Goal: Task Accomplishment & Management: Manage account settings

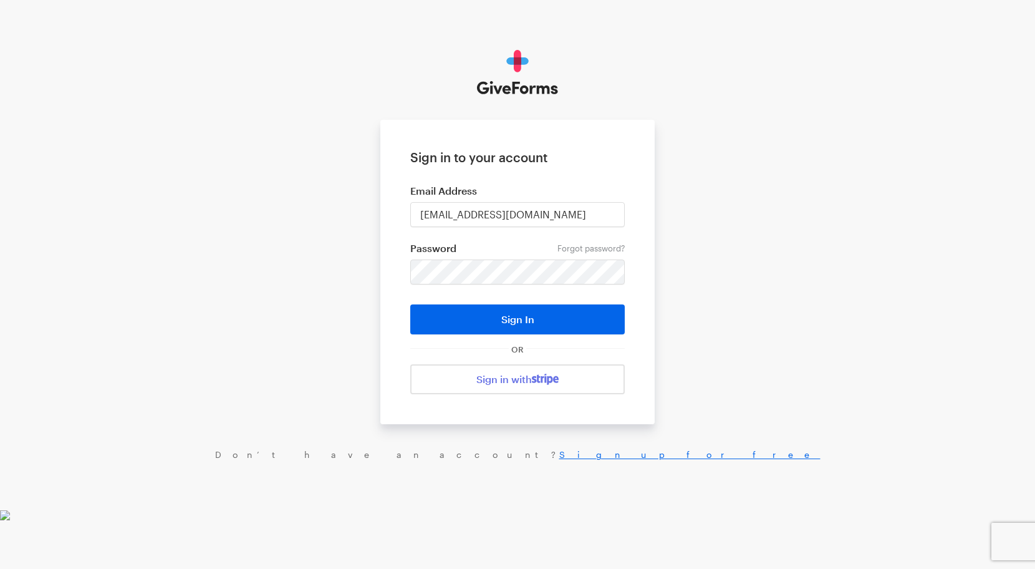
click at [484, 229] on form "Sign in to your account Email Address me@fawnlies.com Forgot password? Password…" at bounding box center [517, 272] width 274 height 304
click at [483, 216] on input "me@fawnlies.com" at bounding box center [517, 214] width 214 height 25
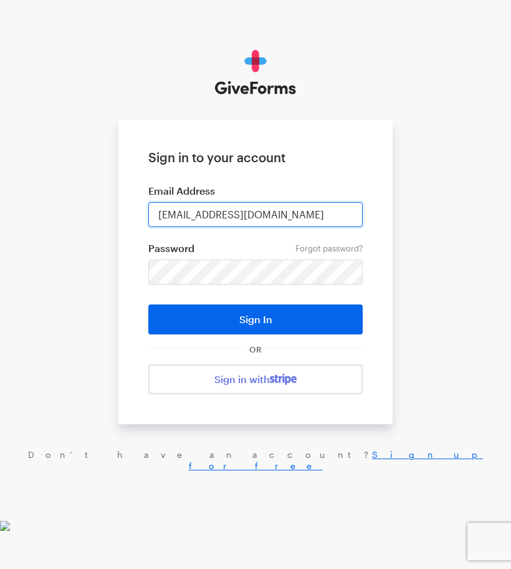
paste input "imitchell00305@gmail"
type input "[EMAIL_ADDRESS][DOMAIN_NAME]"
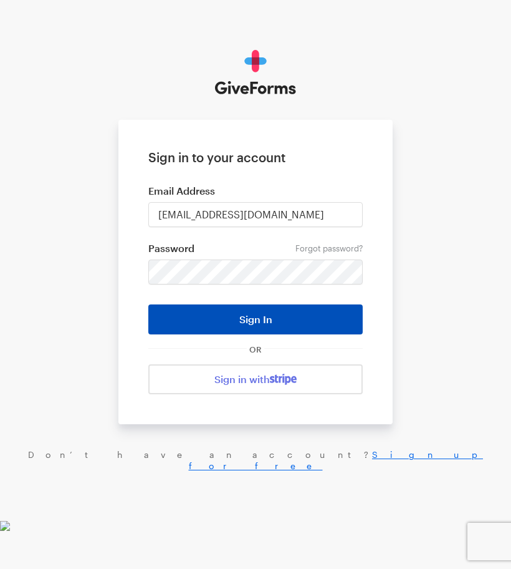
click at [249, 322] on button "Sign In" at bounding box center [255, 319] width 214 height 30
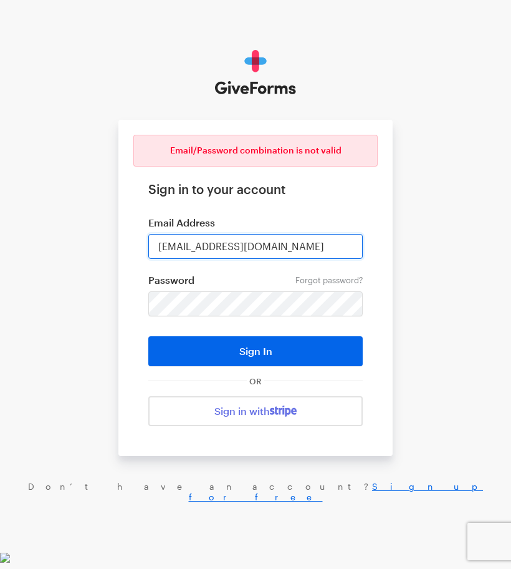
click at [207, 246] on input "[EMAIL_ADDRESS][DOMAIN_NAME]" at bounding box center [255, 246] width 214 height 25
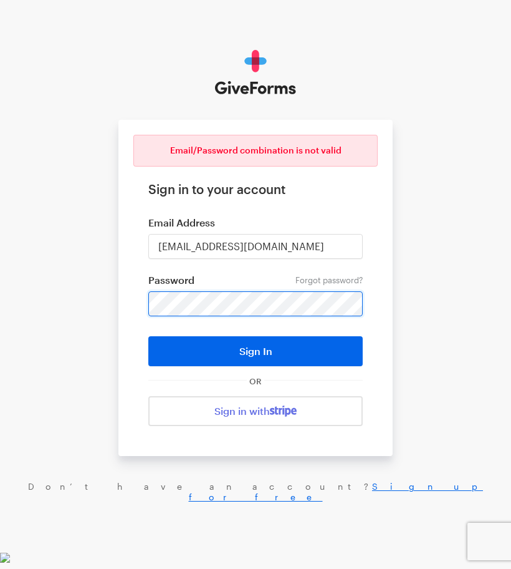
click at [148, 336] on button "Sign In" at bounding box center [255, 351] width 214 height 30
click at [281, 261] on form "Email/Password combination is not valid Sign in to your account Email Address i…" at bounding box center [255, 288] width 274 height 336
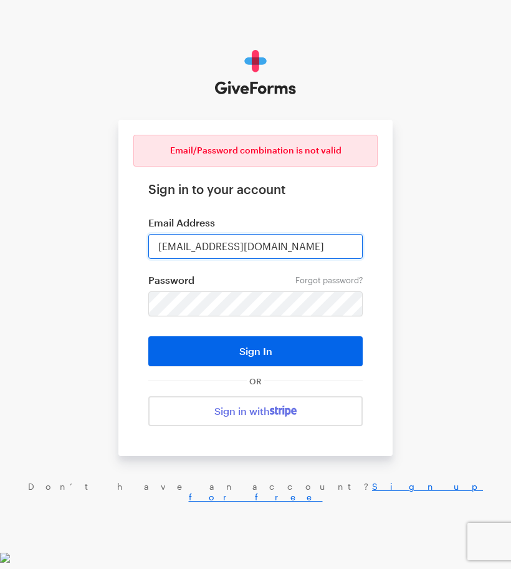
click at [217, 244] on input "imitchell00305@gmail.com" at bounding box center [255, 246] width 214 height 25
click at [230, 244] on input "imitchell00305@gmail.com" at bounding box center [255, 246] width 214 height 25
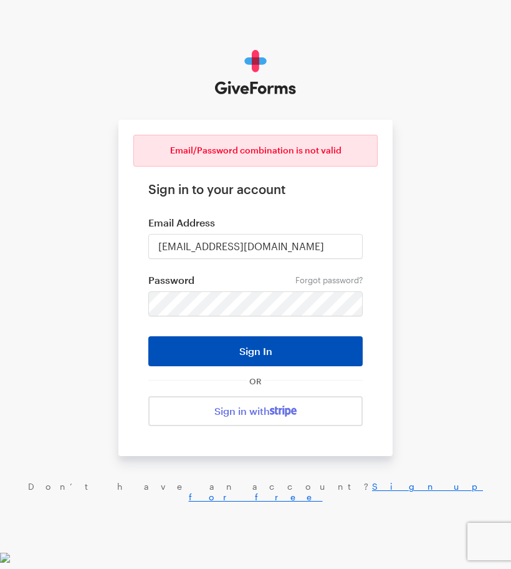
click at [223, 347] on button "Sign In" at bounding box center [255, 351] width 214 height 30
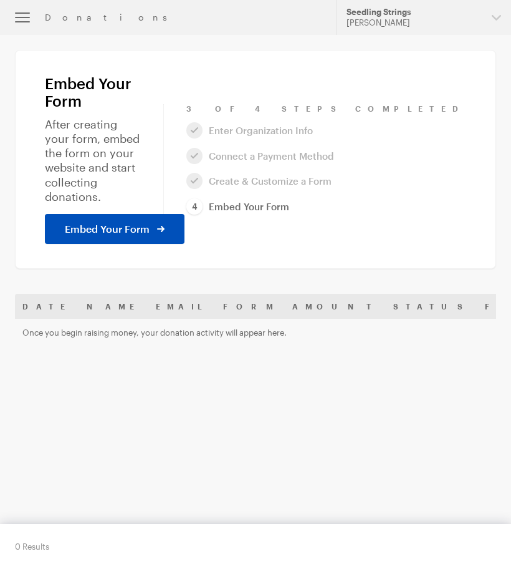
click at [126, 221] on span "Embed Your Form" at bounding box center [107, 228] width 85 height 15
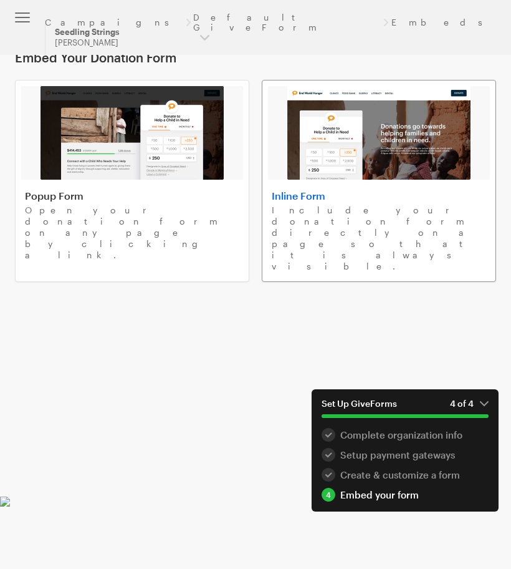
click at [430, 189] on link "Inline Form Include your donation form directly on a page so that it is always …" at bounding box center [379, 181] width 234 height 202
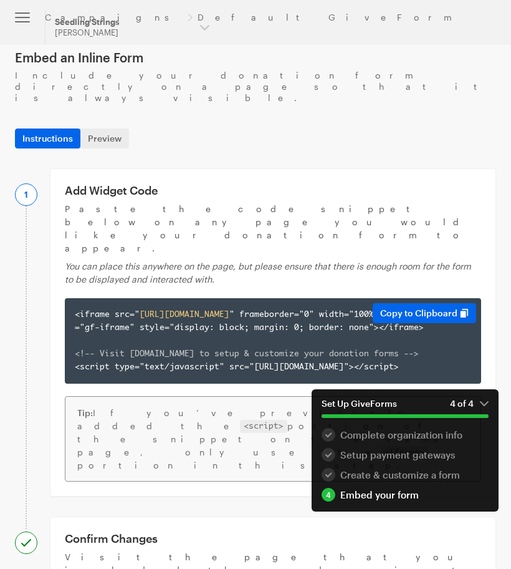
click at [311, 350] on span "<!-- Visit app.giveforms.com to setup & customize your donation forms -->" at bounding box center [247, 354] width 344 height 8
click at [426, 303] on button "Copy to Clipboard" at bounding box center [425, 313] width 104 height 20
click at [198, 14] on link "Default GiveForm" at bounding box center [327, 17] width 258 height 10
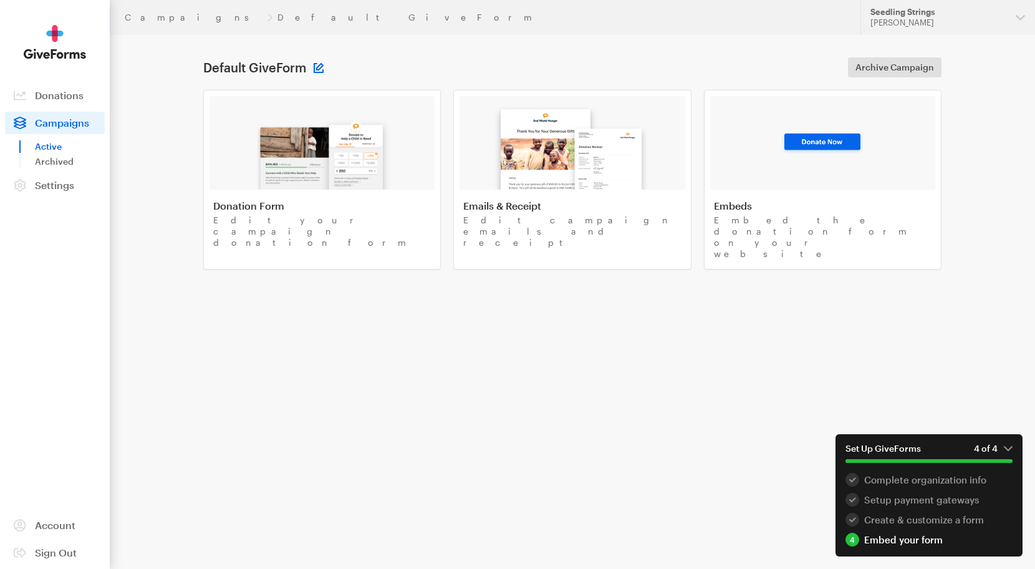
click at [315, 64] on button at bounding box center [319, 68] width 10 height 10
type input "Seedlings Website Donation Page"
click at [461, 69] on button "Save" at bounding box center [461, 67] width 36 height 20
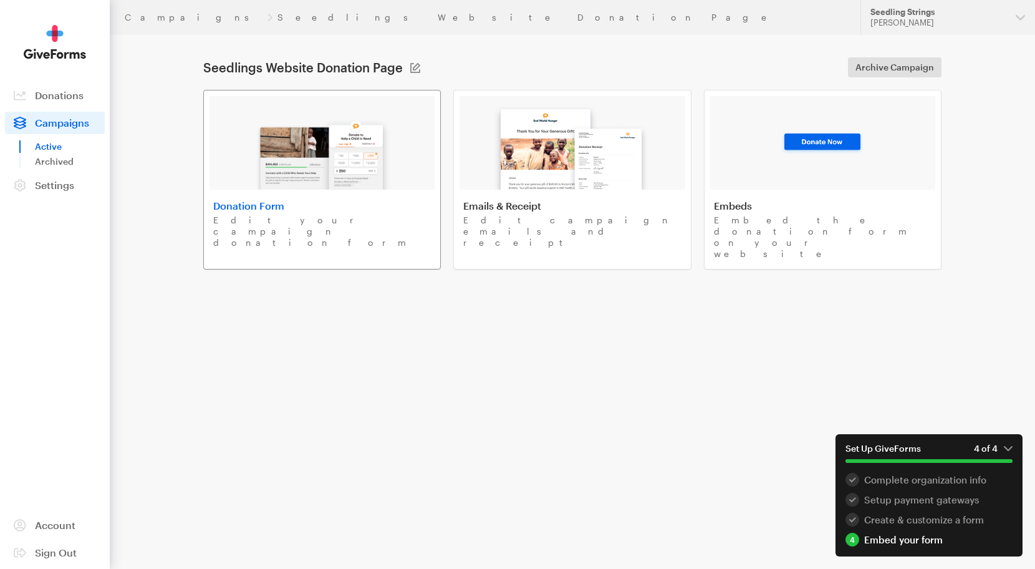
click at [267, 223] on p "Edit your campaign donation form" at bounding box center [322, 231] width 218 height 34
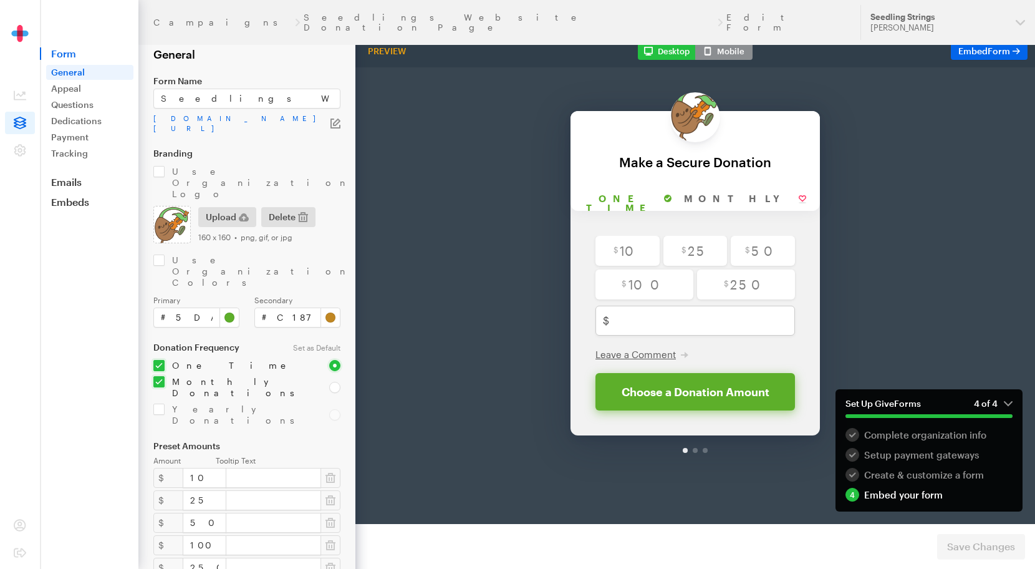
click at [676, 127] on div "Make a Secure Donation" at bounding box center [695, 129] width 224 height 14
click at [693, 127] on div "Make a Secure Donation" at bounding box center [695, 129] width 224 height 14
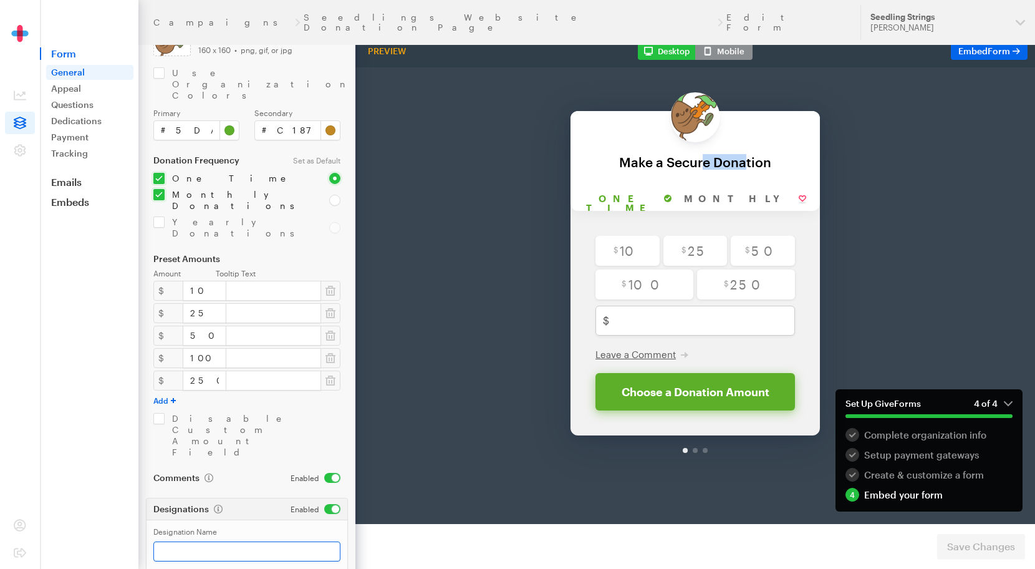
scroll to position [202, 0]
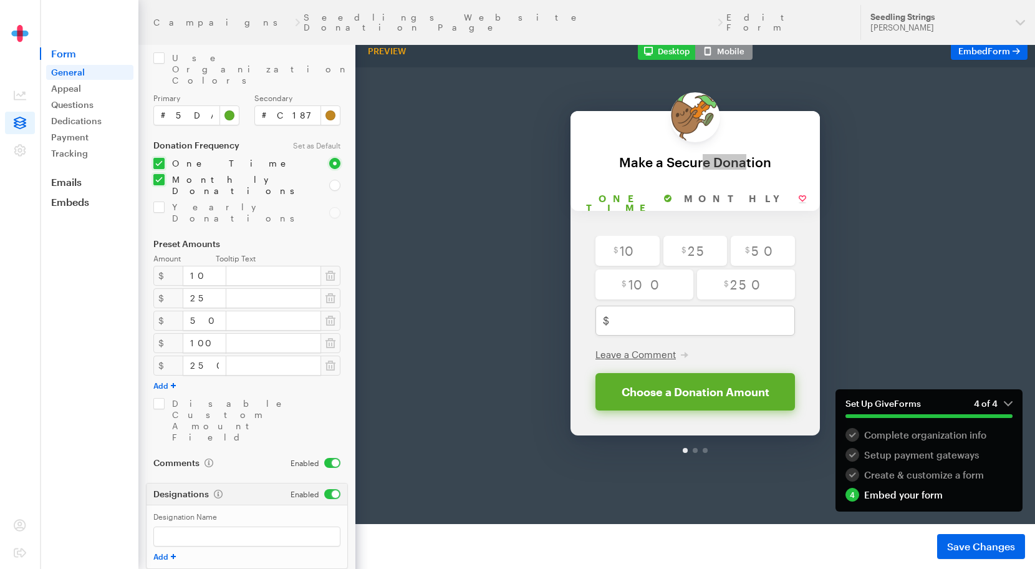
drag, startPoint x: 308, startPoint y: 494, endPoint x: 324, endPoint y: 494, distance: 15.6
click at [19, 30] on img at bounding box center [20, 42] width 62 height 34
click at [508, 188] on div "Back Back Make a Secure Donation For your generous donation of $250.00 One time…" at bounding box center [695, 246] width 680 height 423
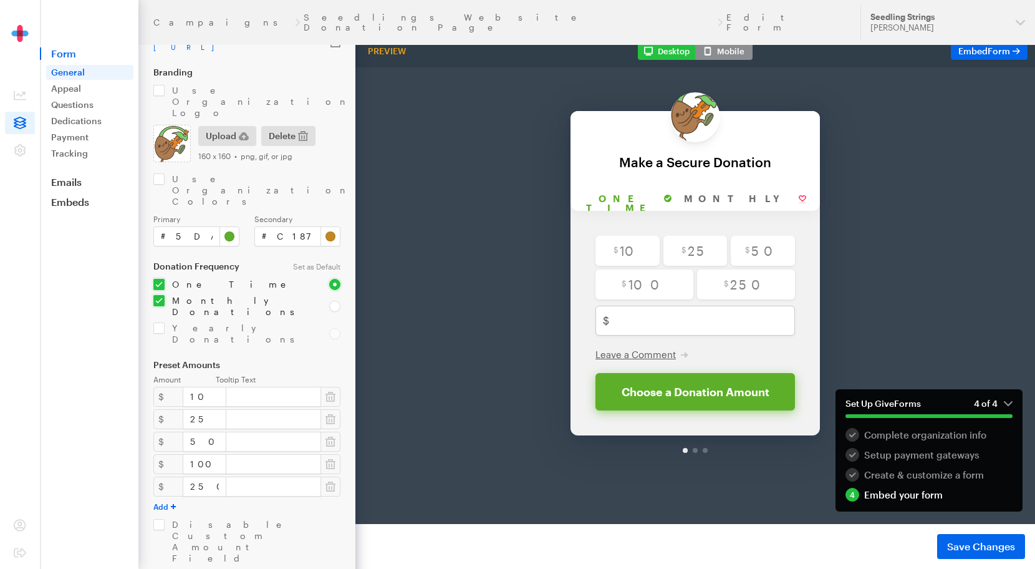
scroll to position [0, 0]
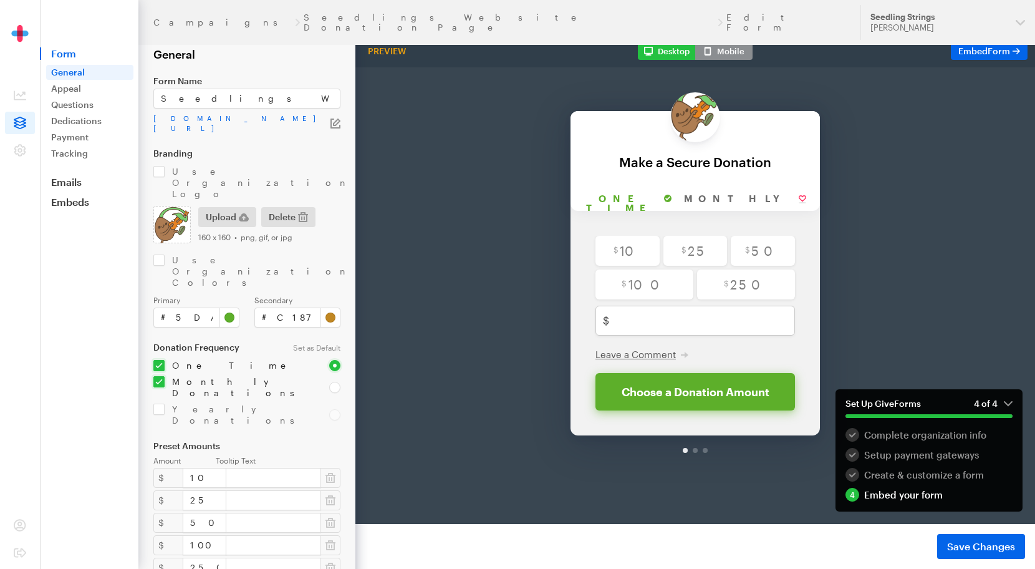
click at [527, 162] on div "Back Back Make a Secure Donation For your generous donation of $250.00 One time…" at bounding box center [695, 246] width 680 height 423
click at [695, 419] on div at bounding box center [695, 417] width 5 height 5
click at [190, 307] on input "#5daf2a" at bounding box center [196, 317] width 86 height 20
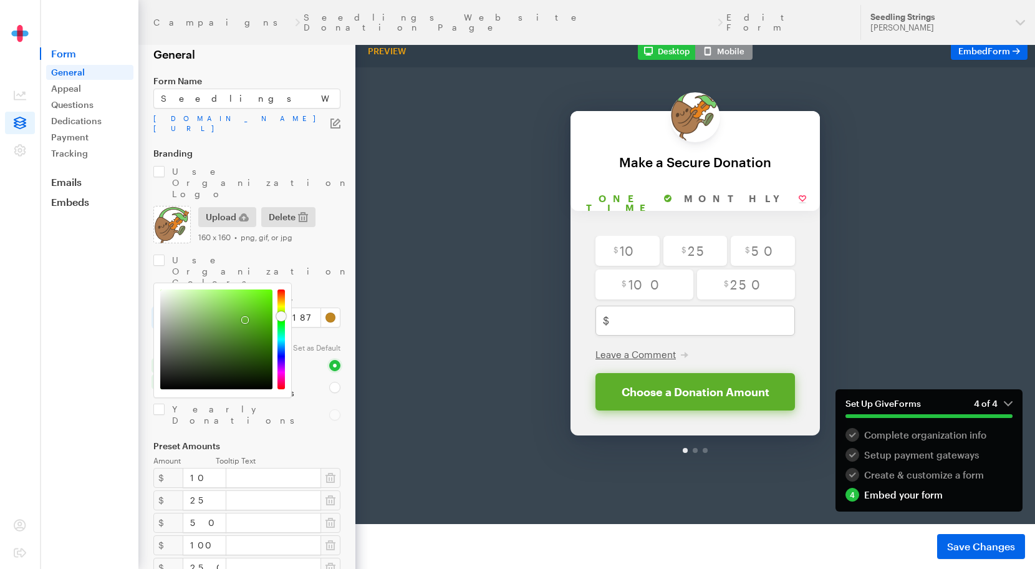
click at [190, 307] on input "#5daf2a" at bounding box center [196, 317] width 86 height 20
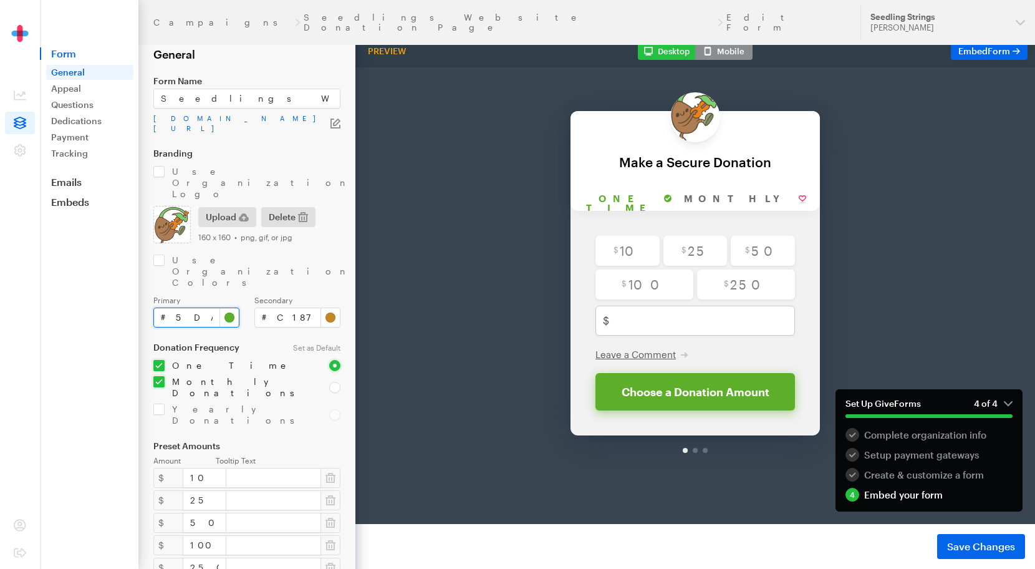
paste input "#7ad07"
click at [168, 307] on input "##7ad07" at bounding box center [196, 317] width 86 height 20
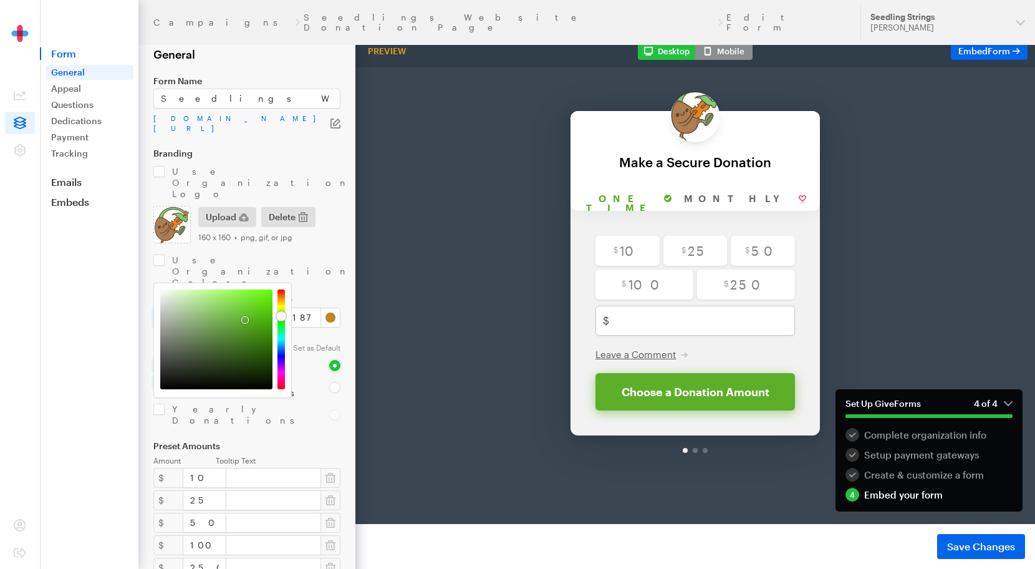
paste input "7ad071"
type input "#7ad071"
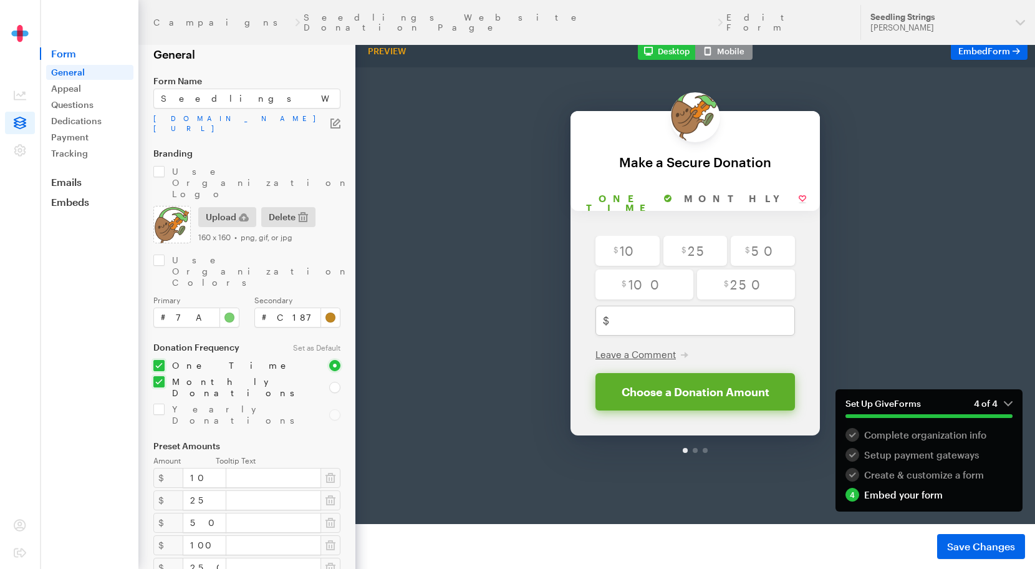
click at [253, 296] on div "Secondary # #c18722" at bounding box center [297, 312] width 101 height 32
click at [165, 403] on input "checkbox" at bounding box center [233, 414] width 161 height 22
checkbox input "true"
click at [332, 382] on input "radio" at bounding box center [334, 387] width 11 height 11
radio input "true"
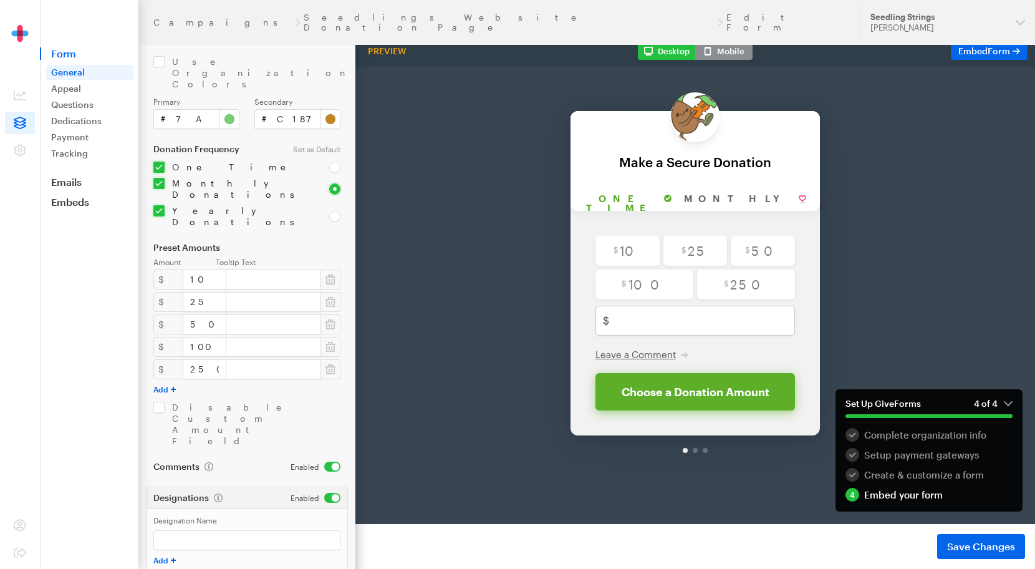
scroll to position [202, 0]
click at [241, 398] on input "checkbox" at bounding box center [246, 420] width 187 height 45
checkbox input "false"
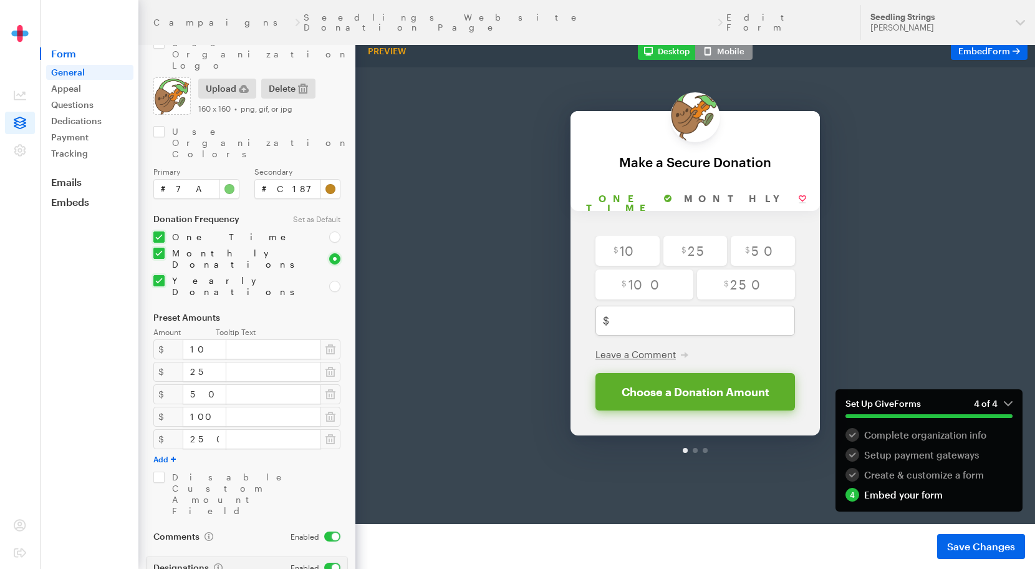
scroll to position [0, 0]
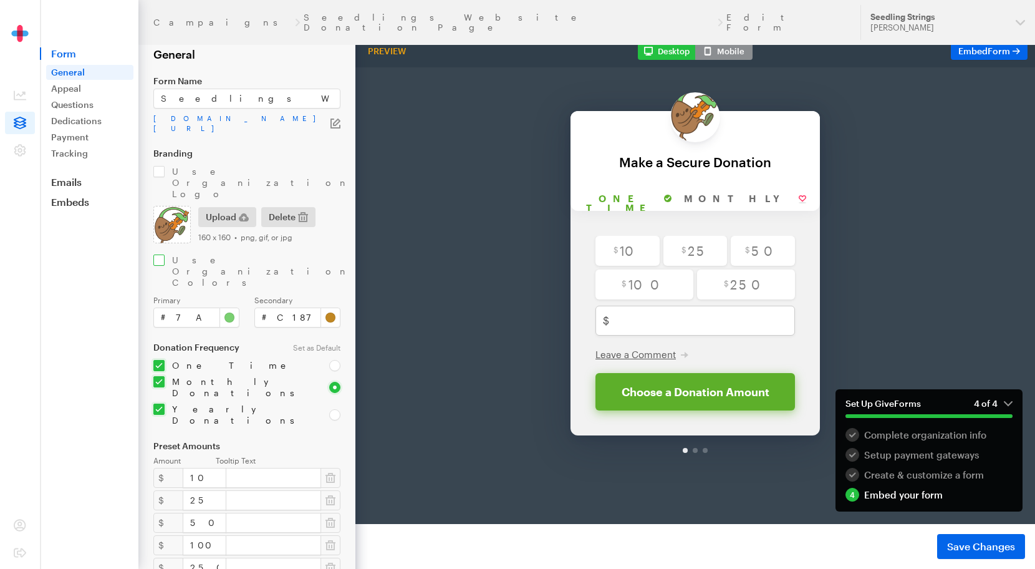
click at [191, 254] on input "checkbox" at bounding box center [246, 271] width 187 height 34
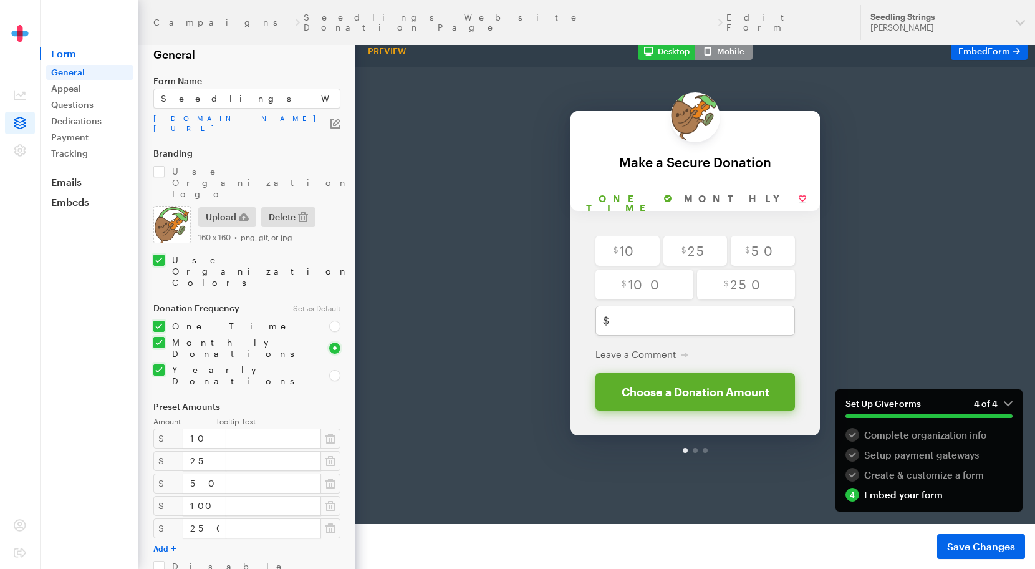
click at [191, 254] on input "checkbox" at bounding box center [246, 271] width 187 height 34
checkbox input "false"
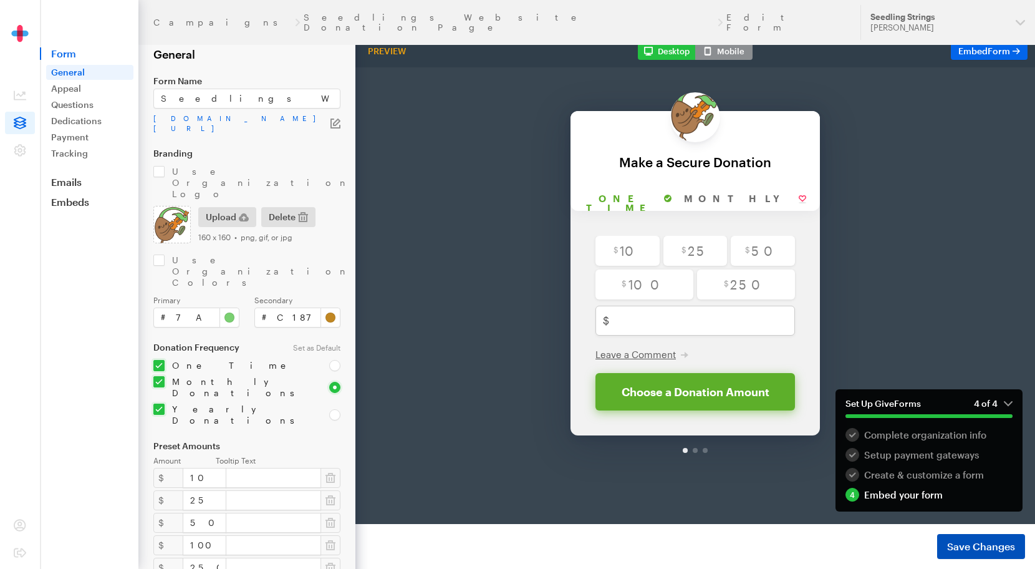
click at [951, 549] on span "Save Changes" at bounding box center [981, 546] width 68 height 15
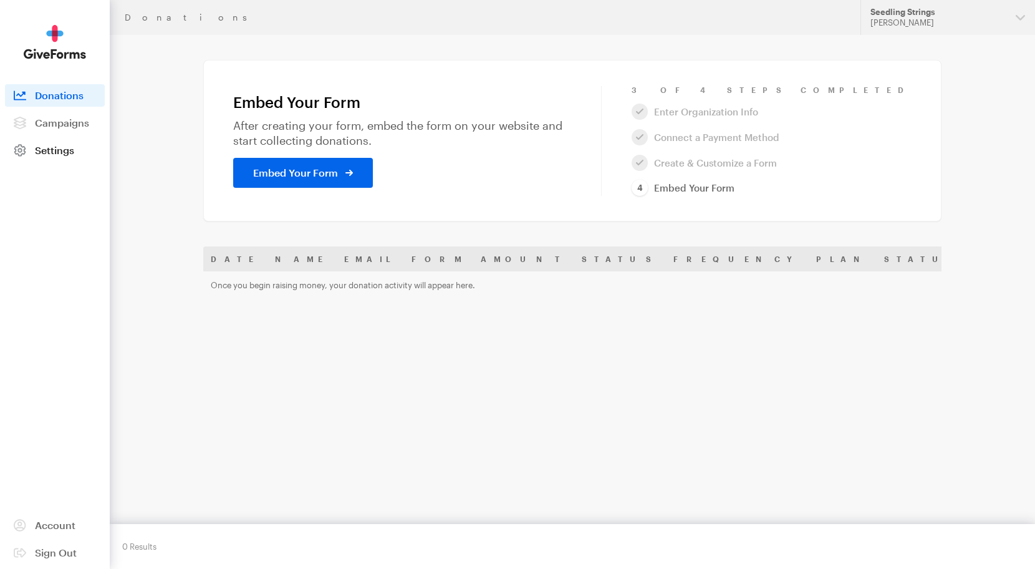
click at [57, 153] on span "Settings" at bounding box center [54, 150] width 39 height 12
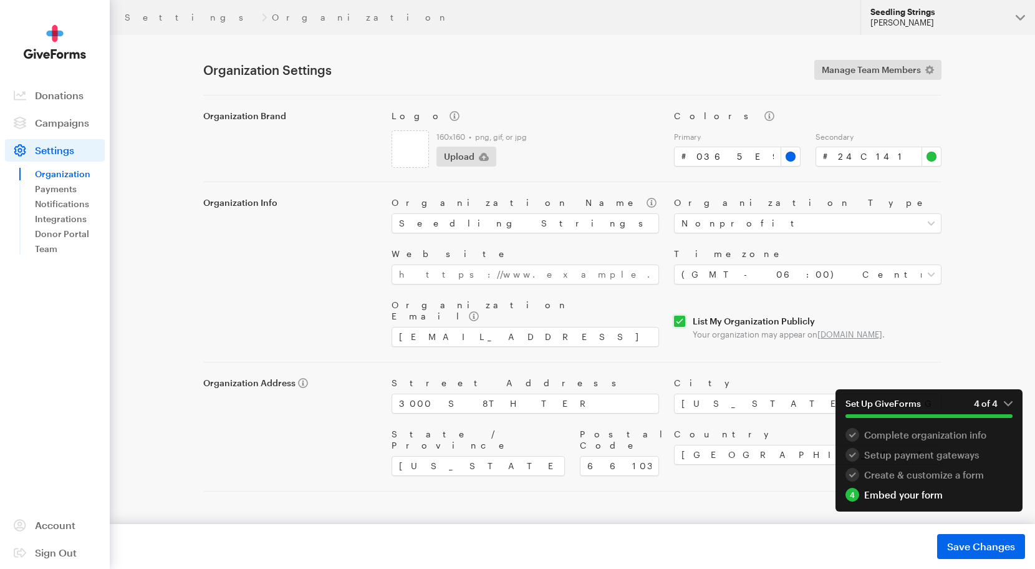
click at [958, 17] on div "Seedling Strings" at bounding box center [937, 12] width 135 height 11
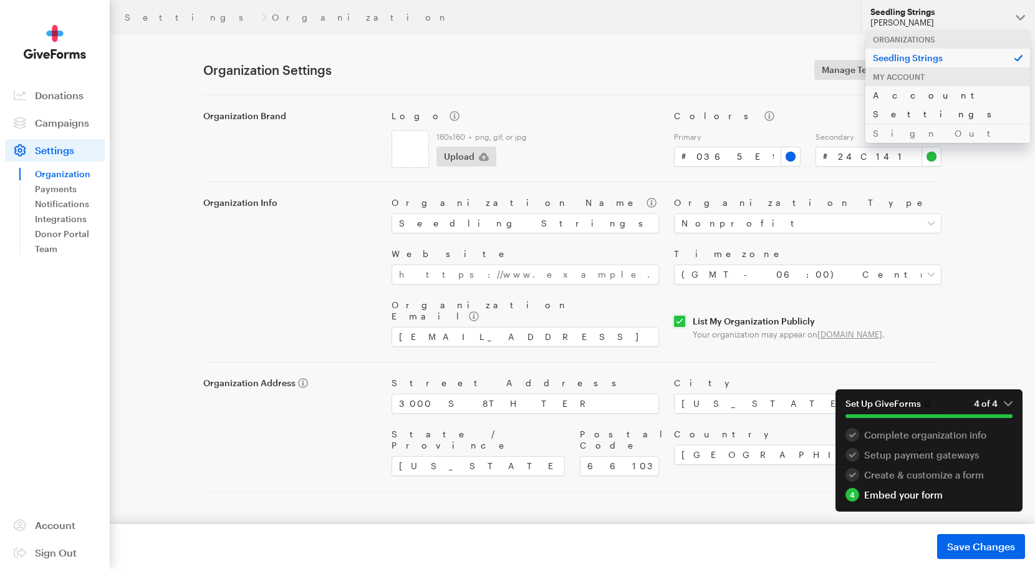
click at [917, 97] on link "Account Settings" at bounding box center [947, 104] width 165 height 38
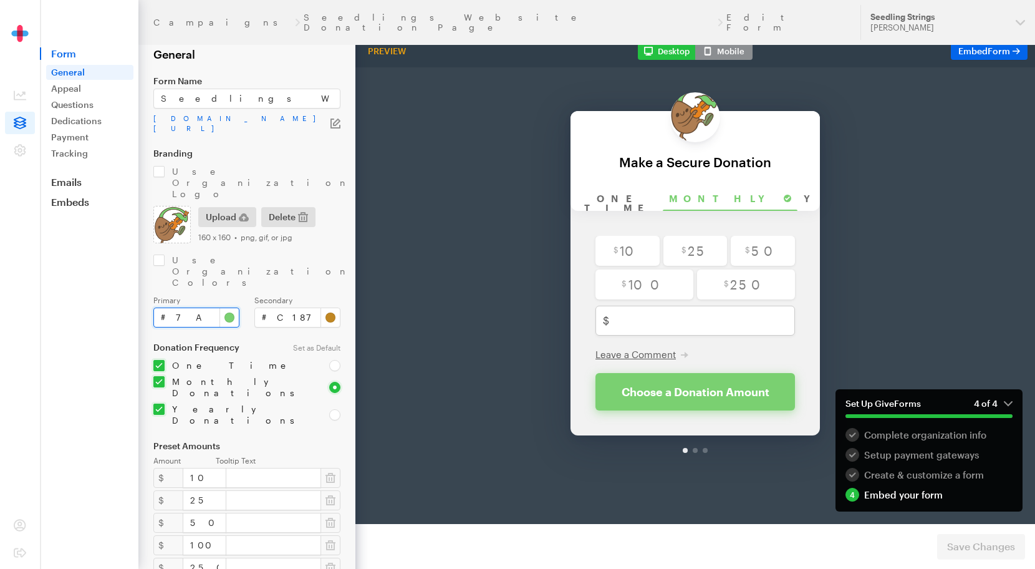
click at [202, 307] on input "#7ad071" at bounding box center [196, 317] width 86 height 20
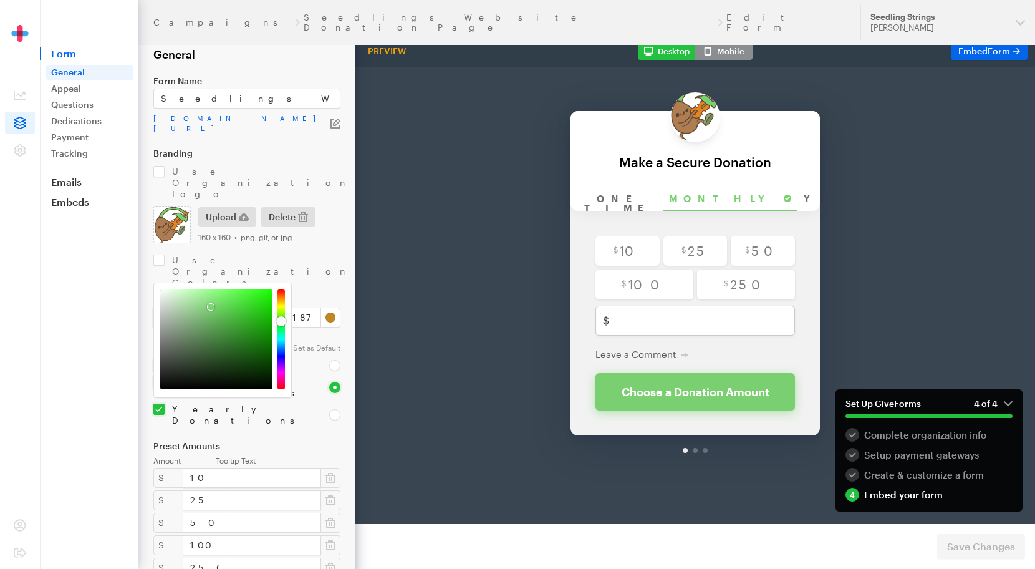
paste input "627846"
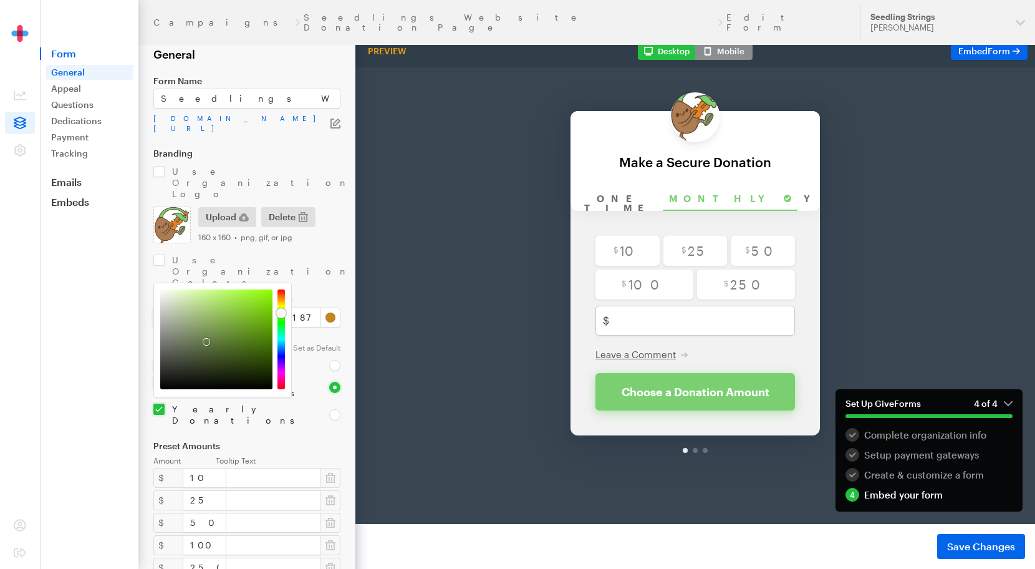
type input "#627846"
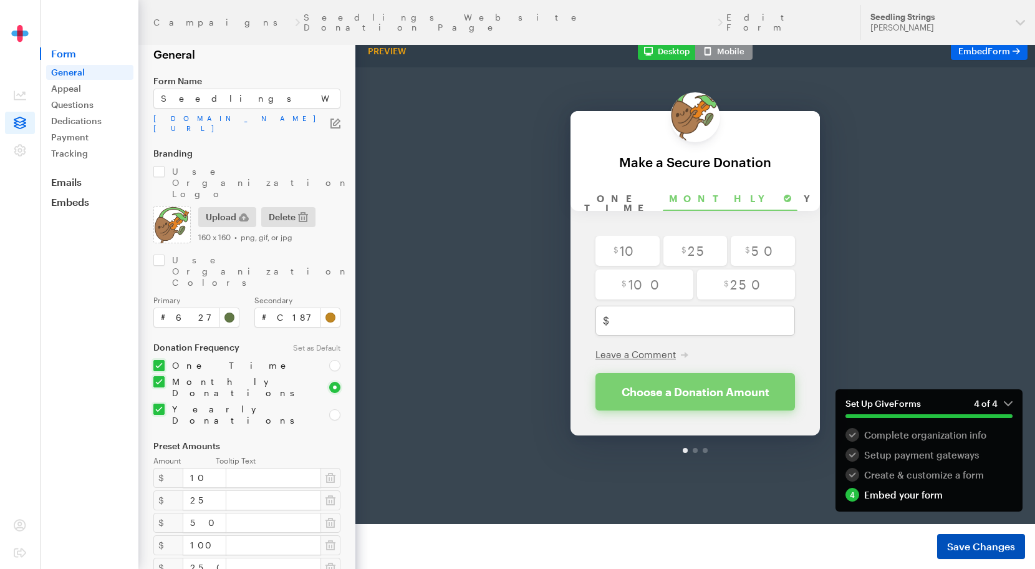
click at [958, 539] on span "Save Changes" at bounding box center [981, 546] width 68 height 15
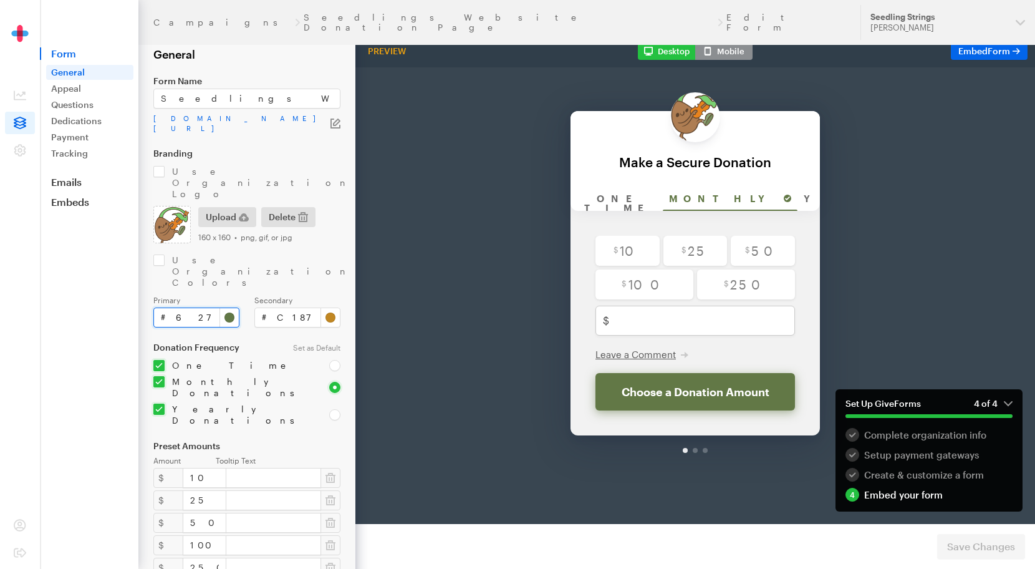
click at [180, 307] on input "#627846" at bounding box center [196, 317] width 86 height 20
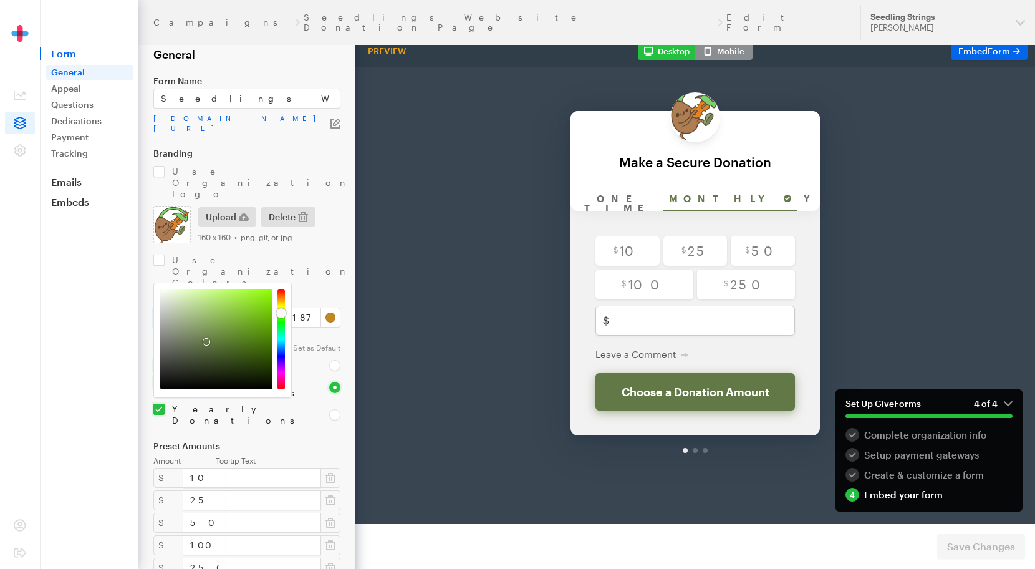
click at [180, 307] on input "#627846" at bounding box center [196, 317] width 86 height 20
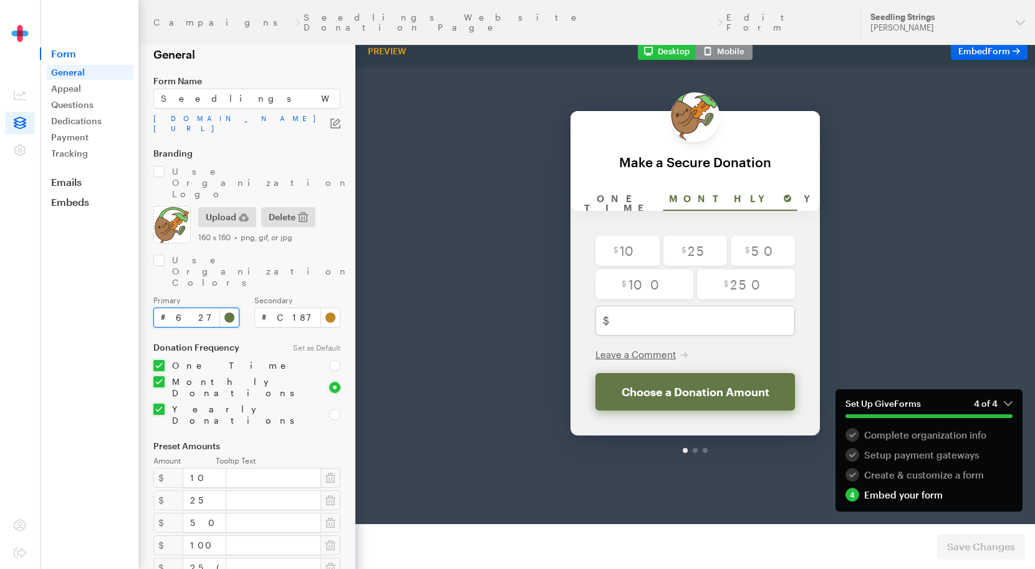
paste input "#4d844"
paste input "4d8447"
type input "#4d8447"
click at [978, 539] on span "Save Changes" at bounding box center [981, 546] width 68 height 15
